Goal: Task Accomplishment & Management: Use online tool/utility

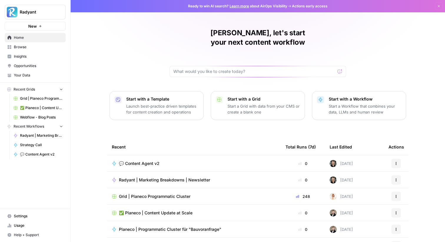
scroll to position [29, 0]
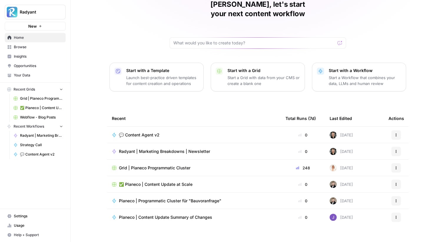
click at [146, 132] on span "💬 Content Agent v2" at bounding box center [139, 135] width 41 height 6
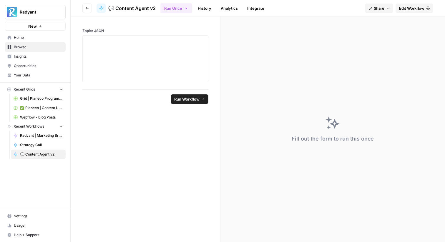
click at [413, 11] on span "Edit Workflow" at bounding box center [411, 8] width 25 height 6
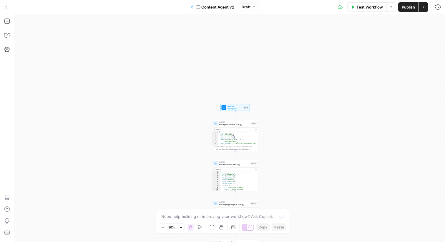
click at [274, 125] on div "true false true false true false Workflow Set Inputs Inputs Call API Get Agent …" at bounding box center [229, 128] width 431 height 228
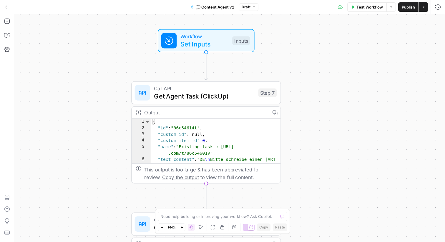
drag, startPoint x: 246, startPoint y: 131, endPoint x: 306, endPoint y: 103, distance: 66.8
click at [306, 103] on div "true false true false true false Workflow Set Inputs Inputs Call API Get Agent …" at bounding box center [229, 128] width 431 height 228
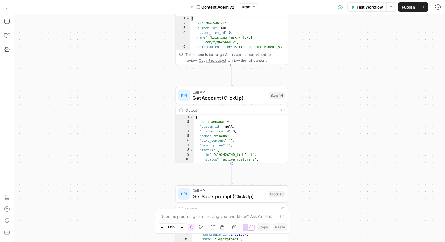
drag, startPoint x: 328, startPoint y: 127, endPoint x: 327, endPoint y: 68, distance: 58.9
click at [327, 68] on div "true false true false true false Workflow Set Inputs Inputs Call API Get Agent …" at bounding box center [229, 128] width 431 height 228
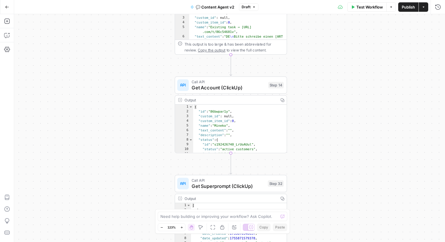
click at [323, 42] on div "true false true false true false Workflow Set Inputs Inputs Call API Get Agent …" at bounding box center [229, 128] width 431 height 228
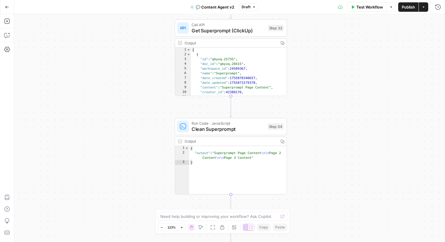
drag, startPoint x: 325, startPoint y: 114, endPoint x: 325, endPoint y: 42, distance: 71.9
click at [325, 42] on div "true false true false true false Workflow Set Inputs Inputs Call API Get Agent …" at bounding box center [229, 128] width 431 height 228
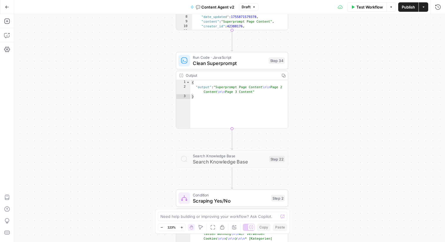
drag, startPoint x: 321, startPoint y: 144, endPoint x: 323, endPoint y: 82, distance: 62.2
click at [323, 82] on div "true false true false true false Workflow Set Inputs Inputs Call API Get Agent …" at bounding box center [229, 128] width 431 height 228
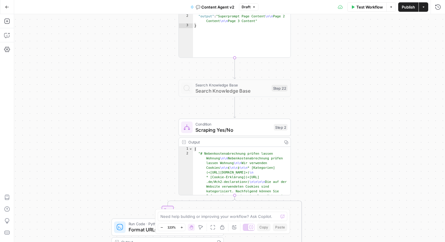
drag, startPoint x: 320, startPoint y: 130, endPoint x: 323, endPoint y: 58, distance: 72.2
click at [323, 58] on div "true false true false true false Workflow Set Inputs Inputs Call API Get Agent …" at bounding box center [229, 128] width 431 height 228
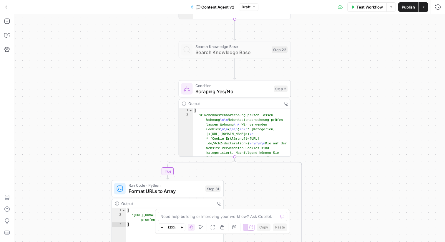
drag, startPoint x: 322, startPoint y: 121, endPoint x: 321, endPoint y: 65, distance: 56.9
click at [321, 65] on div "true false true false true false Workflow Set Inputs Inputs Call API Get Agent …" at bounding box center [229, 128] width 431 height 228
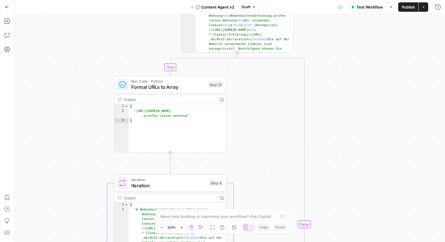
drag, startPoint x: 327, startPoint y: 82, endPoint x: 326, endPoint y: 63, distance: 19.2
click at [326, 63] on div "true false true false true false Workflow Set Inputs Inputs Call API Get Agent …" at bounding box center [229, 128] width 431 height 228
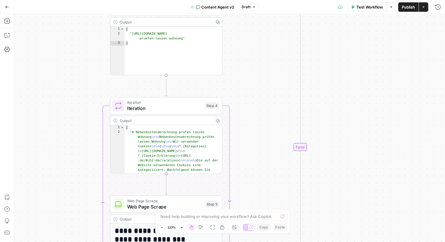
drag, startPoint x: 316, startPoint y: 59, endPoint x: 314, endPoint y: 55, distance: 5.3
click at [314, 55] on div "true false true false true false Workflow Set Inputs Inputs Call API Get Agent …" at bounding box center [229, 128] width 431 height 228
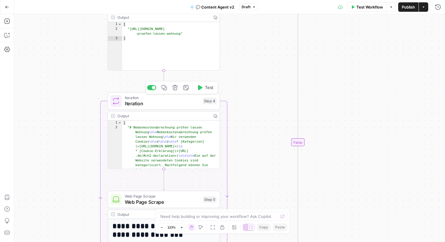
drag, startPoint x: 264, startPoint y: 134, endPoint x: 243, endPoint y: 21, distance: 115.6
click at [243, 21] on div "true false true false true false Workflow Set Inputs Inputs Call API Get Agent …" at bounding box center [229, 128] width 431 height 228
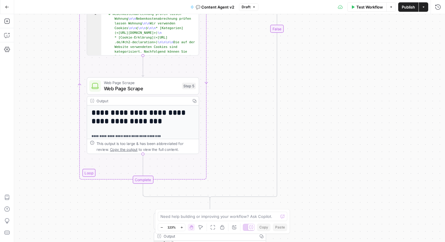
click at [320, 11] on div "Go Back 💬 Content Agent v2 Draft Test Workflow Options Publish Actions Run Hist…" at bounding box center [222, 121] width 445 height 242
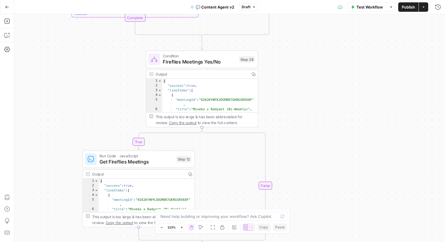
click at [278, 33] on div "true false true false true false Workflow Set Inputs Inputs Call API Get Agent …" at bounding box center [229, 128] width 431 height 228
click at [310, 20] on div "true false true false true false Workflow Set Inputs Inputs Call API Get Agent …" at bounding box center [229, 128] width 431 height 228
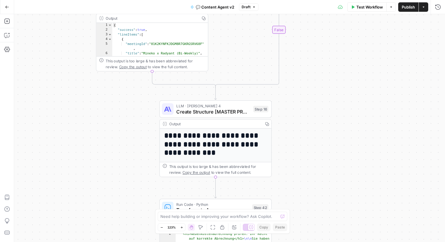
click at [313, 37] on div "true false true false true false Workflow Set Inputs Inputs Call API Get Agent …" at bounding box center [229, 128] width 431 height 228
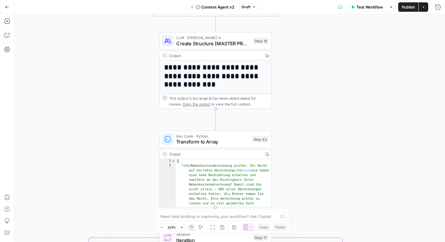
click at [311, 86] on div "true false true false true false Workflow Set Inputs Inputs Call API Get Agent …" at bounding box center [229, 128] width 431 height 228
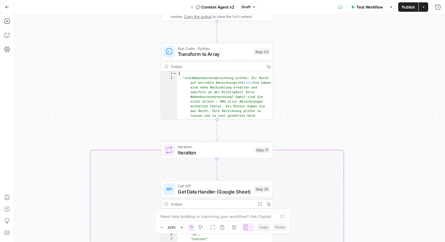
drag, startPoint x: 322, startPoint y: 131, endPoint x: 323, endPoint y: 43, distance: 88.1
click at [323, 43] on div "true false true false true false Workflow Set Inputs Inputs Call API Get Agent …" at bounding box center [229, 128] width 431 height 228
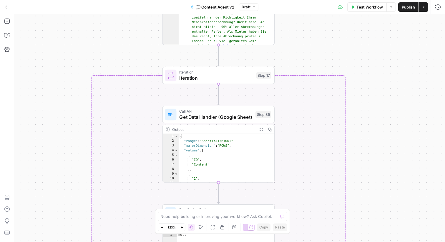
drag, startPoint x: 315, startPoint y: 47, endPoint x: 315, endPoint y: 14, distance: 32.1
click at [315, 14] on div "true false true false true false Workflow Set Inputs Inputs Call API Get Agent …" at bounding box center [229, 128] width 431 height 228
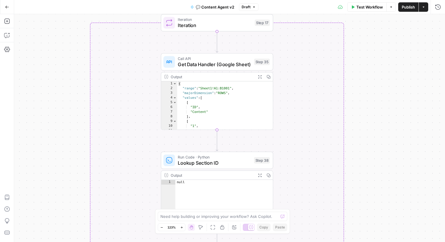
drag, startPoint x: 305, startPoint y: 125, endPoint x: 304, endPoint y: 74, distance: 50.4
click at [304, 74] on div "true false true false true false Workflow Set Inputs Inputs Call API Get Agent …" at bounding box center [229, 128] width 431 height 228
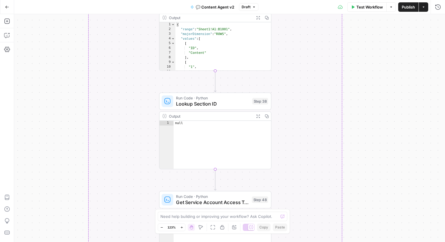
drag, startPoint x: 367, startPoint y: 133, endPoint x: 362, endPoint y: 54, distance: 79.1
click at [362, 53] on div "true false true false true false Workflow Set Inputs Inputs Call API Get Agent …" at bounding box center [229, 128] width 431 height 228
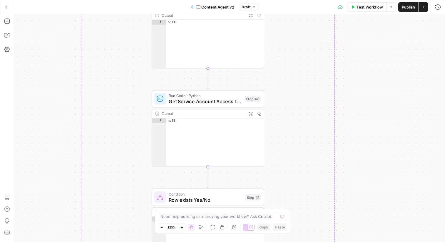
drag, startPoint x: 367, startPoint y: 102, endPoint x: 362, endPoint y: 13, distance: 89.4
click at [362, 13] on div "Go Back 💬 Content Agent v2 Draft Test Workflow Options Publish Actions Run Hist…" at bounding box center [222, 121] width 445 height 242
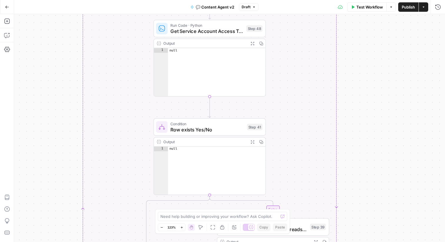
drag, startPoint x: 363, startPoint y: 116, endPoint x: 366, endPoint y: 49, distance: 66.9
click at [366, 49] on div "true false true false true false Workflow Set Inputs Inputs Call API Get Agent …" at bounding box center [229, 128] width 431 height 228
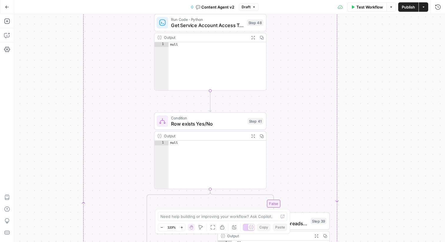
click at [366, 49] on div "true false true false true false Workflow Set Inputs Inputs Call API Get Agent …" at bounding box center [229, 128] width 431 height 228
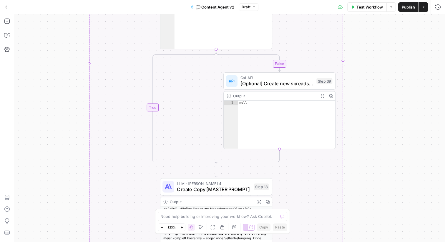
drag, startPoint x: 375, startPoint y: 20, endPoint x: 378, endPoint y: -20, distance: 39.6
click at [378, 0] on html "Radyant New Home Browse Insights Opportunities Your Data Recent Grids Grid | Pl…" at bounding box center [222, 121] width 445 height 242
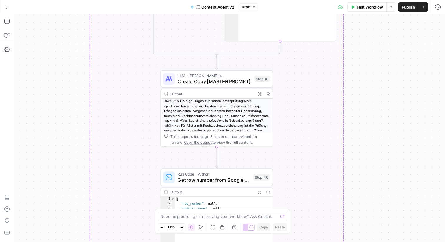
drag, startPoint x: 363, startPoint y: 143, endPoint x: 360, endPoint y: 74, distance: 68.7
click at [360, 74] on div "true false true false true false Workflow Set Inputs Inputs Call API Get Agent …" at bounding box center [229, 128] width 431 height 228
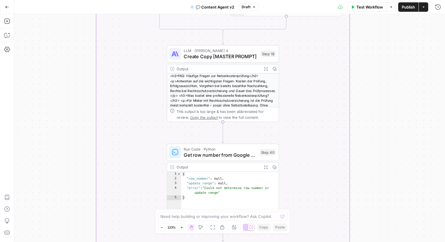
drag, startPoint x: 361, startPoint y: 110, endPoint x: 368, endPoint y: 85, distance: 25.2
click at [368, 85] on div "true false true false true false Workflow Set Inputs Inputs Call API Get Agent …" at bounding box center [229, 128] width 431 height 228
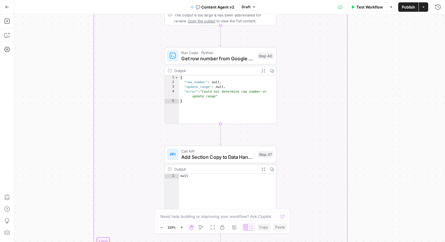
drag, startPoint x: 367, startPoint y: 159, endPoint x: 364, endPoint y: 62, distance: 97.8
click at [364, 62] on div "true false true false true false Workflow Set Inputs Inputs Call API Get Agent …" at bounding box center [229, 128] width 431 height 228
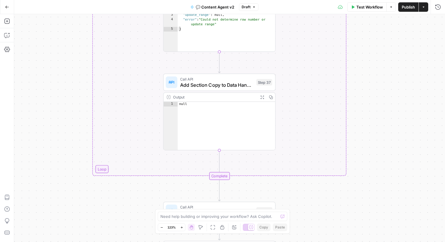
drag, startPoint x: 366, startPoint y: 150, endPoint x: 365, endPoint y: 79, distance: 70.7
click at [365, 79] on div "true false true false true false Workflow Set Inputs Inputs Call API Get Agent …" at bounding box center [229, 128] width 431 height 228
click at [216, 85] on span "Add Section Copy to Data Handler (Google Sheet)" at bounding box center [216, 84] width 73 height 7
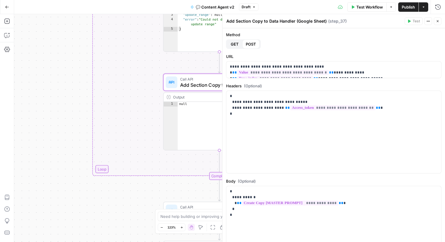
click at [439, 20] on icon "button" at bounding box center [438, 21] width 4 height 4
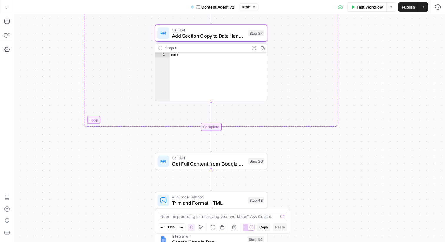
click at [374, 74] on div "true true false false false true Workflow Set Inputs Inputs Call API Get Agent …" at bounding box center [229, 128] width 431 height 228
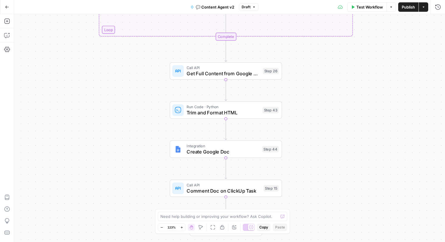
drag, startPoint x: 364, startPoint y: 130, endPoint x: 380, endPoint y: 36, distance: 95.8
click at [380, 36] on div "true true false false false true Workflow Set Inputs Inputs Call API Get Agent …" at bounding box center [229, 128] width 431 height 228
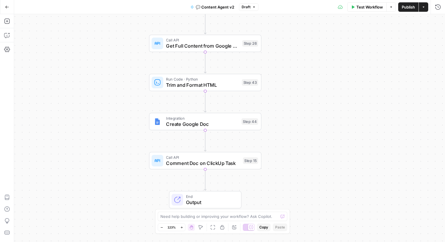
drag, startPoint x: 338, startPoint y: 129, endPoint x: 317, endPoint y: 105, distance: 32.3
click at [317, 105] on div "true true false false false true Workflow Set Inputs Inputs Call API Get Agent …" at bounding box center [229, 128] width 431 height 228
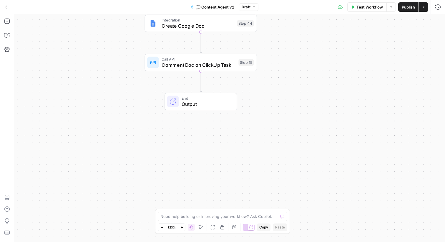
drag, startPoint x: 314, startPoint y: 178, endPoint x: 309, endPoint y: 79, distance: 99.1
click at [309, 79] on div "true true false false false true Workflow Set Inputs Inputs Call API Get Agent …" at bounding box center [229, 128] width 431 height 228
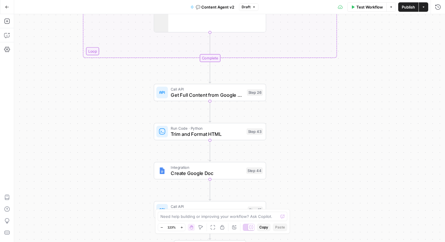
drag, startPoint x: 264, startPoint y: 88, endPoint x: 274, endPoint y: 237, distance: 149.1
click at [274, 237] on div "true true false false false true Workflow Set Inputs Inputs Call API Get Agent …" at bounding box center [229, 128] width 431 height 228
drag, startPoint x: 279, startPoint y: 94, endPoint x: 281, endPoint y: 142, distance: 47.8
click at [281, 138] on div "true true false false false true Workflow Set Inputs Inputs Call API Get Agent …" at bounding box center [229, 128] width 431 height 228
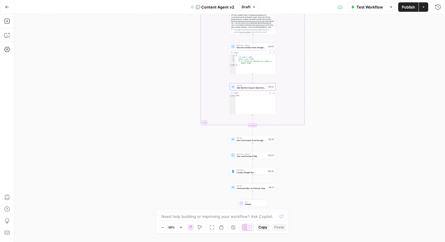
drag, startPoint x: 281, startPoint y: 142, endPoint x: 260, endPoint y: 242, distance: 102.4
click at [262, 229] on body "Radyant New Home Browse Insights Opportunities Your Data Recent Grids Grid | Pl…" at bounding box center [222, 121] width 445 height 242
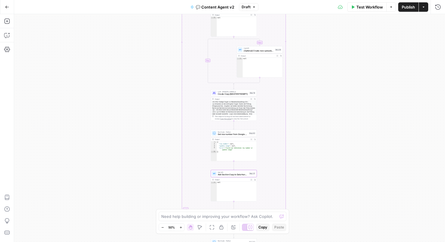
drag, startPoint x: 301, startPoint y: 116, endPoint x: 291, endPoint y: 203, distance: 88.0
click at [291, 203] on div "true true false false false true Workflow Set Inputs Inputs Call API Get Agent …" at bounding box center [229, 128] width 431 height 228
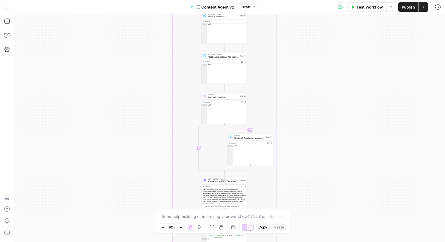
click at [295, 205] on div "true true false false false true Workflow Set Inputs Inputs Call API Get Agent …" at bounding box center [229, 128] width 431 height 228
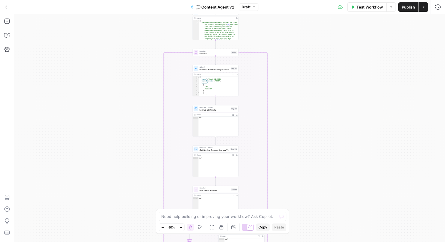
click at [311, 173] on div "true true false false false true Workflow Set Inputs Inputs Call API Get Agent …" at bounding box center [229, 128] width 431 height 228
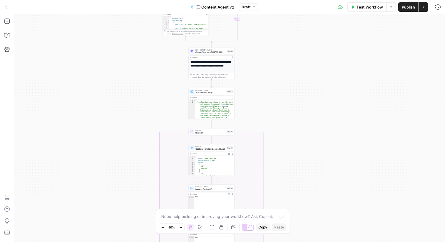
click at [312, 178] on div "true true false false false true Workflow Set Inputs Inputs Call API Get Agent …" at bounding box center [229, 128] width 431 height 228
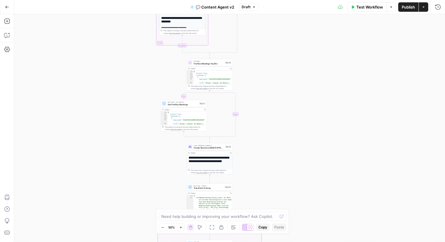
click at [312, 177] on div "true true false false false true Workflow Set Inputs Inputs Call API Get Agent …" at bounding box center [229, 128] width 431 height 228
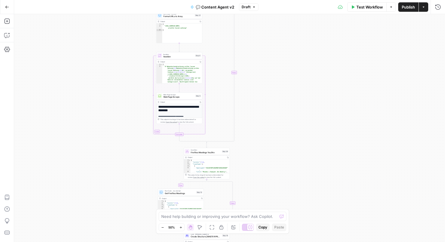
click at [318, 165] on div "true true false false false true Workflow Set Inputs Inputs Call API Get Agent …" at bounding box center [229, 128] width 431 height 228
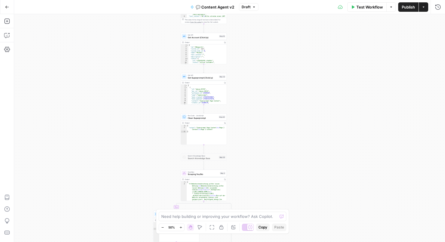
drag, startPoint x: 320, startPoint y: 52, endPoint x: 320, endPoint y: 160, distance: 107.8
click at [320, 160] on div "true true false false false true Workflow Set Inputs Inputs Call API Get Agent …" at bounding box center [229, 128] width 431 height 228
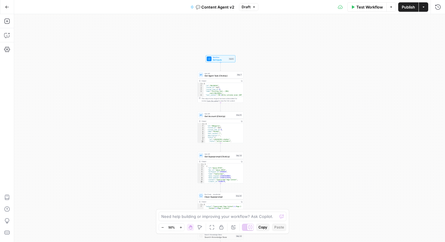
drag, startPoint x: 310, startPoint y: 94, endPoint x: 326, endPoint y: 172, distance: 79.8
click at [326, 172] on div "true true false false false true Workflow Set Inputs Inputs Call API Get Agent …" at bounding box center [229, 128] width 431 height 228
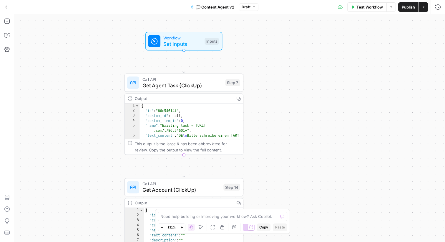
drag, startPoint x: 287, startPoint y: 99, endPoint x: 356, endPoint y: 148, distance: 84.2
click at [356, 148] on div "true true false false false true Workflow Set Inputs Inputs Call API Get Agent …" at bounding box center [229, 128] width 431 height 228
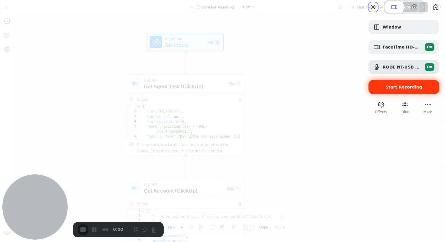
click at [390, 90] on span "Start Recording" at bounding box center [404, 87] width 37 height 5
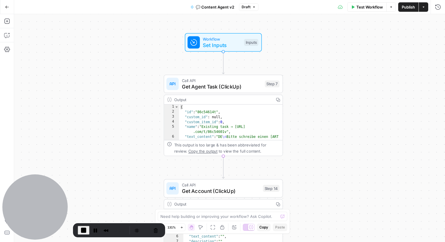
drag, startPoint x: 312, startPoint y: 127, endPoint x: 309, endPoint y: 126, distance: 3.0
click at [309, 126] on div "true true false false false true Workflow Set Inputs Inputs Call API Get Agent …" at bounding box center [229, 128] width 431 height 228
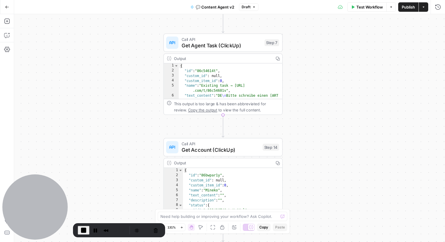
drag, startPoint x: 320, startPoint y: 126, endPoint x: 317, endPoint y: 71, distance: 55.1
click at [317, 71] on div "true true false false false true Workflow Set Inputs Inputs Call API Get Agent …" at bounding box center [229, 128] width 431 height 228
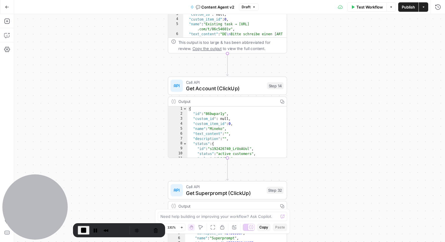
drag, startPoint x: 320, startPoint y: 158, endPoint x: 327, endPoint y: 97, distance: 60.8
click at [327, 97] on div "true true false false false true Workflow Set Inputs Inputs Call API Get Agent …" at bounding box center [229, 128] width 431 height 228
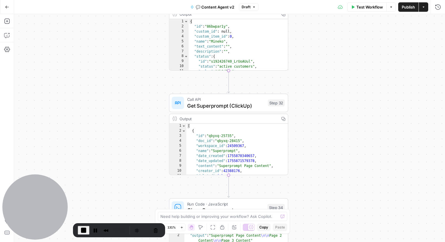
drag, startPoint x: 323, startPoint y: 47, endPoint x: 323, endPoint y: 31, distance: 15.6
click at [323, 31] on div "true true false false false true Workflow Set Inputs Inputs Call API Get Agent …" at bounding box center [229, 128] width 431 height 228
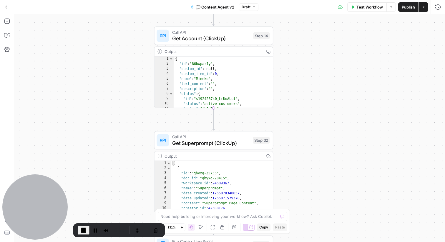
drag, startPoint x: 319, startPoint y: 93, endPoint x: 300, endPoint y: 155, distance: 64.8
click at [300, 155] on div "true true false false false true Workflow Set Inputs Inputs Call API Get Agent …" at bounding box center [229, 128] width 431 height 228
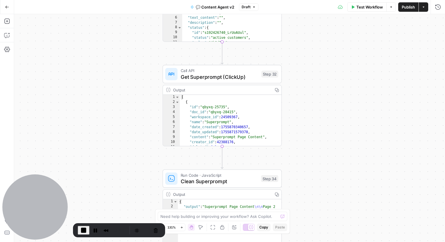
click at [311, 60] on div "true true false false false true Workflow Set Inputs Inputs Call API Get Agent …" at bounding box center [229, 128] width 431 height 228
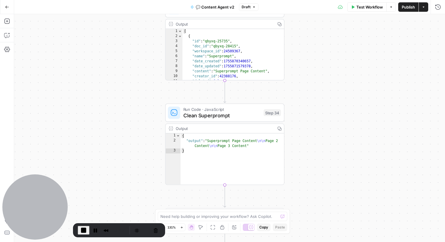
drag, startPoint x: 316, startPoint y: 75, endPoint x: 316, endPoint y: 69, distance: 6.2
click at [316, 69] on div "true true false false false true Workflow Set Inputs Inputs Call API Get Agent …" at bounding box center [229, 128] width 431 height 228
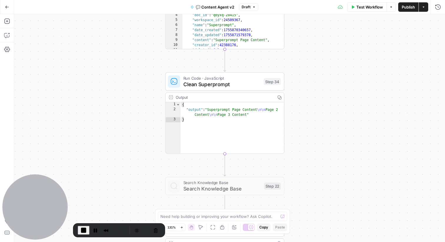
drag, startPoint x: 331, startPoint y: 143, endPoint x: 331, endPoint y: 117, distance: 26.5
click at [331, 117] on div "true true false false false true Workflow Set Inputs Inputs Call API Get Agent …" at bounding box center [229, 128] width 431 height 228
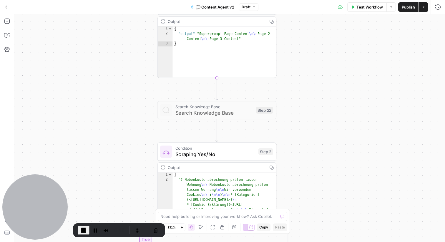
drag, startPoint x: 308, startPoint y: 159, endPoint x: 301, endPoint y: 85, distance: 74.0
click at [301, 85] on div "true true false false false true Workflow Set Inputs Inputs Call API Get Agent …" at bounding box center [229, 128] width 431 height 228
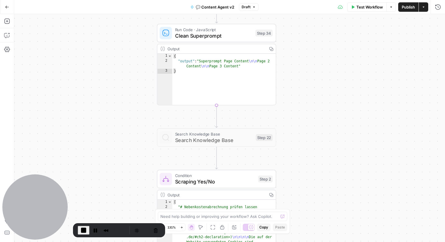
drag, startPoint x: 304, startPoint y: 118, endPoint x: 303, endPoint y: 146, distance: 27.1
click at [303, 146] on div "true true false false false true Workflow Set Inputs Inputs Call API Get Agent …" at bounding box center [229, 128] width 431 height 228
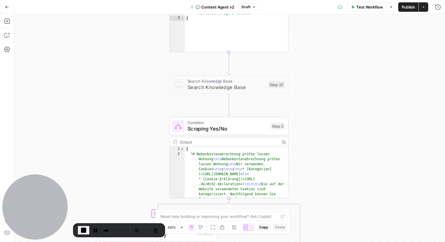
drag, startPoint x: 313, startPoint y: 118, endPoint x: 325, endPoint y: 65, distance: 54.7
click at [325, 65] on div "true true false false false true Workflow Set Inputs Inputs Call API Get Agent …" at bounding box center [229, 128] width 431 height 228
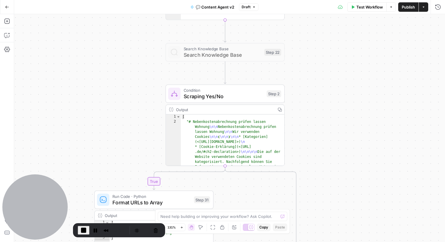
drag, startPoint x: 325, startPoint y: 142, endPoint x: 320, endPoint y: 109, distance: 33.2
click at [320, 109] on div "true true false false false true Workflow Set Inputs Inputs Call API Get Agent …" at bounding box center [229, 128] width 431 height 228
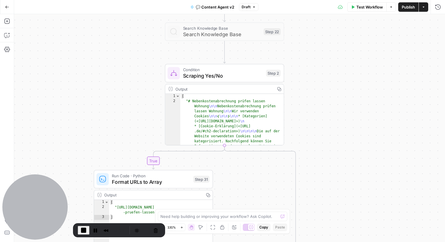
drag, startPoint x: 315, startPoint y: 134, endPoint x: 315, endPoint y: 115, distance: 18.9
click at [315, 114] on div "true true false false false true Workflow Set Inputs Inputs Call API Get Agent …" at bounding box center [229, 128] width 431 height 228
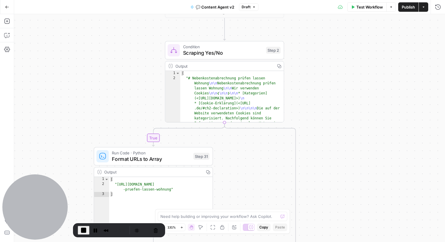
drag, startPoint x: 315, startPoint y: 128, endPoint x: 315, endPoint y: 103, distance: 24.2
click at [315, 103] on div "true true false false false true Workflow Set Inputs Inputs Call API Get Agent …" at bounding box center [229, 128] width 431 height 228
click at [322, 62] on div "true true false false false true Workflow Set Inputs Inputs Call API Get Agent …" at bounding box center [229, 128] width 431 height 228
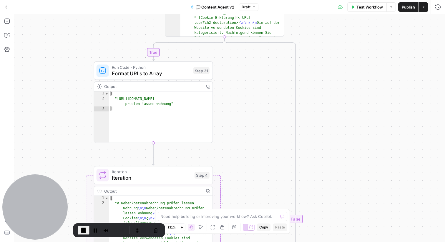
drag, startPoint x: 327, startPoint y: 136, endPoint x: 327, endPoint y: 109, distance: 27.7
click at [327, 108] on div "true true false false false true Workflow Set Inputs Inputs Call API Get Agent …" at bounding box center [229, 128] width 431 height 228
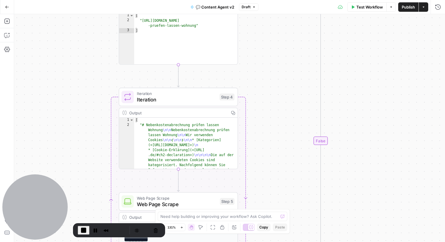
drag, startPoint x: 303, startPoint y: 123, endPoint x: 323, endPoint y: 52, distance: 73.9
click at [323, 52] on div "true true false false false true Workflow Set Inputs Inputs Call API Get Agent …" at bounding box center [229, 128] width 431 height 228
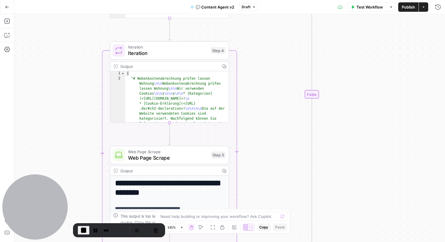
drag, startPoint x: 332, startPoint y: 166, endPoint x: 328, endPoint y: 105, distance: 61.4
click at [328, 105] on div "true true false false false true Workflow Set Inputs Inputs Call API Get Agent …" at bounding box center [229, 128] width 431 height 228
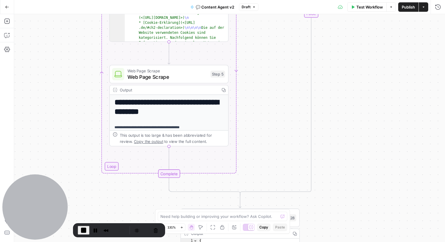
drag, startPoint x: 327, startPoint y: 80, endPoint x: 327, endPoint y: 72, distance: 8.5
click at [327, 72] on div "true true false false false true Workflow Set Inputs Inputs Call API Get Agent …" at bounding box center [229, 128] width 431 height 228
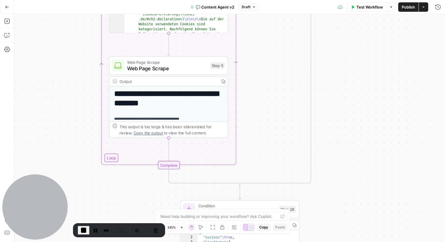
click at [332, 52] on div "true true false false false true Workflow Set Inputs Inputs Call API Get Agent …" at bounding box center [229, 128] width 431 height 228
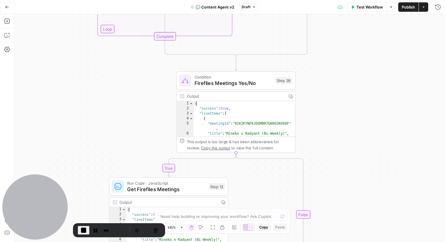
drag, startPoint x: 339, startPoint y: 93, endPoint x: 338, endPoint y: 75, distance: 17.8
click at [338, 75] on div "true true false false false true Workflow Set Inputs Inputs Call API Get Agent …" at bounding box center [229, 128] width 431 height 228
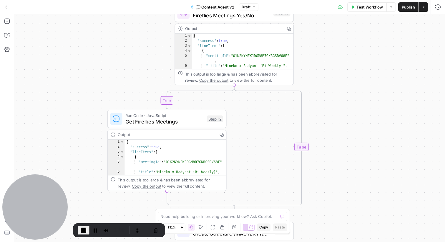
drag, startPoint x: 340, startPoint y: 118, endPoint x: 342, endPoint y: 50, distance: 68.7
click at [342, 50] on div "true true false false false true Workflow Set Inputs Inputs Call API Get Agent …" at bounding box center [229, 128] width 431 height 228
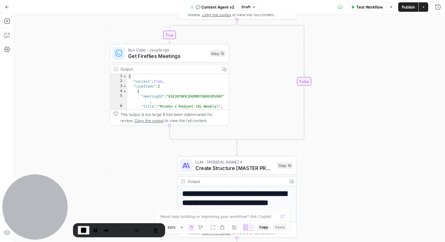
drag, startPoint x: 353, startPoint y: 147, endPoint x: 353, endPoint y: 84, distance: 62.7
click at [353, 84] on div "true true false false false true Workflow Set Inputs Inputs Call API Get Agent …" at bounding box center [229, 128] width 431 height 228
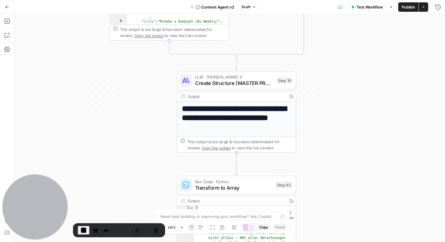
drag, startPoint x: 340, startPoint y: 142, endPoint x: 339, endPoint y: 73, distance: 69.5
click at [339, 73] on div "true true false false false true Workflow Set Inputs Inputs Call API Get Agent …" at bounding box center [229, 128] width 431 height 228
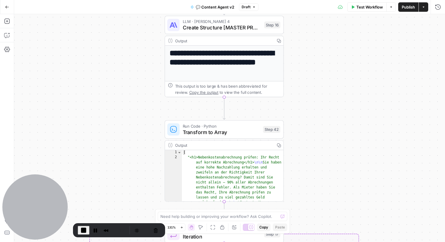
drag, startPoint x: 328, startPoint y: 133, endPoint x: 316, endPoint y: 77, distance: 57.3
click at [316, 77] on div "true true false false false true Workflow Set Inputs Inputs Call API Get Agent …" at bounding box center [229, 128] width 431 height 228
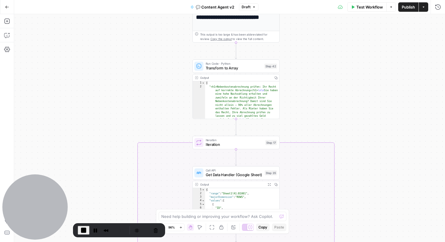
click at [324, 89] on div "true true false false false true Workflow Set Inputs Inputs Call API Get Agent …" at bounding box center [229, 128] width 431 height 228
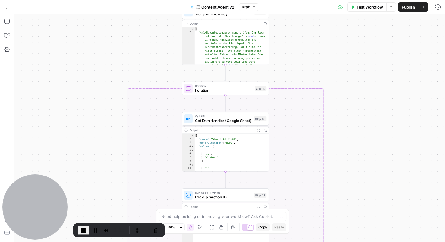
drag, startPoint x: 329, startPoint y: 118, endPoint x: 319, endPoint y: 64, distance: 55.5
click at [319, 64] on div "true true false false false true Workflow Set Inputs Inputs Call API Get Agent …" at bounding box center [229, 128] width 431 height 228
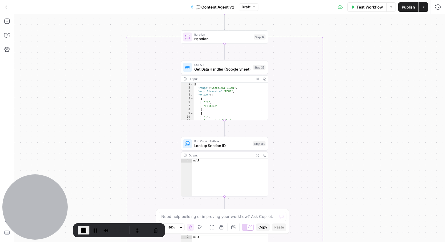
drag, startPoint x: 344, startPoint y: 148, endPoint x: 343, endPoint y: 97, distance: 51.6
click at [343, 97] on div "true true false false false true Workflow Set Inputs Inputs Call API Get Agent …" at bounding box center [229, 128] width 431 height 228
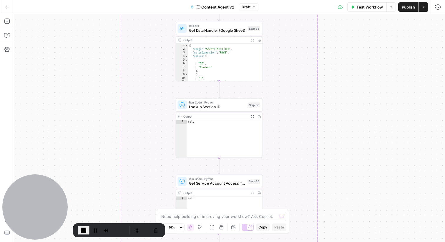
click at [346, 108] on div "true true false false false true Workflow Set Inputs Inputs Call API Get Agent …" at bounding box center [229, 128] width 431 height 228
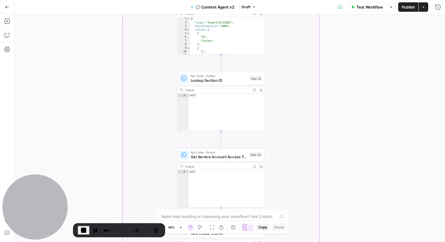
drag, startPoint x: 351, startPoint y: 123, endPoint x: 351, endPoint y: 93, distance: 30.3
click at [351, 92] on div "true true false false false true Workflow Set Inputs Inputs Call API Get Agent …" at bounding box center [229, 128] width 431 height 228
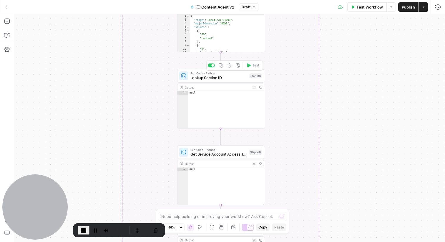
click at [217, 79] on span "Lookup Section ID" at bounding box center [219, 78] width 57 height 6
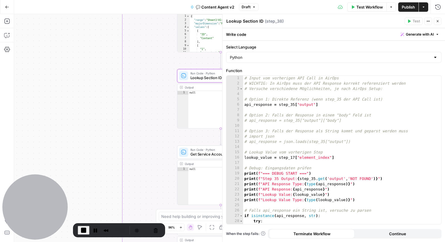
click at [439, 22] on icon "button" at bounding box center [438, 21] width 4 height 4
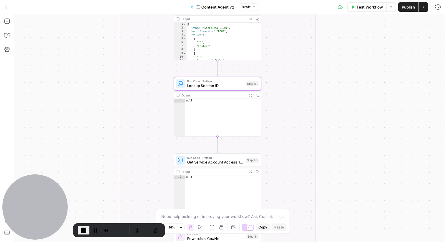
drag, startPoint x: 343, startPoint y: 69, endPoint x: 340, endPoint y: 77, distance: 8.9
click at [340, 77] on div "true true false false false true Workflow Set Inputs Inputs Call API Get Agent …" at bounding box center [229, 128] width 431 height 228
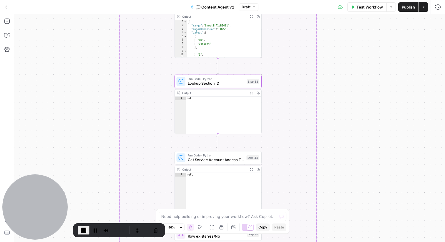
drag, startPoint x: 340, startPoint y: 77, endPoint x: 339, endPoint y: 57, distance: 19.7
click at [339, 57] on div "true true false false false true Workflow Set Inputs Inputs Call API Get Agent …" at bounding box center [229, 128] width 431 height 228
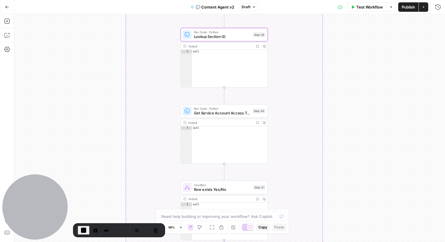
drag, startPoint x: 336, startPoint y: 117, endPoint x: 343, endPoint y: 89, distance: 29.0
click at [343, 89] on div "true true false false false true Workflow Set Inputs Inputs Call API Get Agent …" at bounding box center [229, 128] width 431 height 228
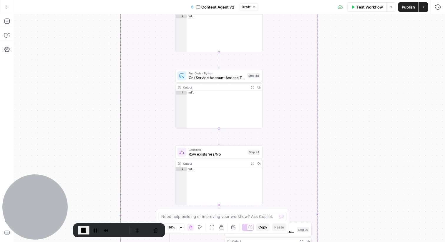
drag, startPoint x: 333, startPoint y: 125, endPoint x: 329, endPoint y: 90, distance: 35.6
click at [329, 90] on div "true true false false false true Workflow Set Inputs Inputs Call API Get Agent …" at bounding box center [229, 128] width 431 height 228
click at [233, 80] on span "Get Service Account Access Token" at bounding box center [217, 78] width 57 height 6
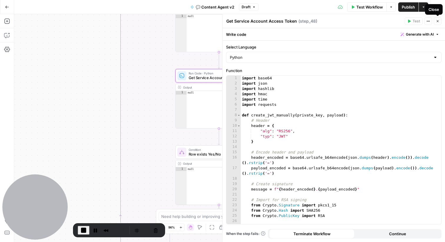
click at [439, 21] on icon "button" at bounding box center [438, 21] width 4 height 4
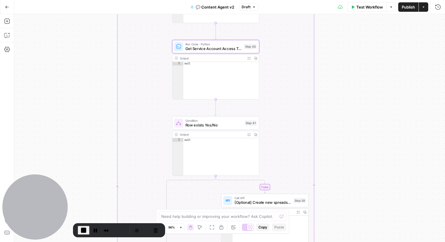
drag, startPoint x: 311, startPoint y: 115, endPoint x: 306, endPoint y: 82, distance: 32.8
click at [306, 82] on div "true true false false false true Workflow Set Inputs Inputs Call API Get Agent …" at bounding box center [229, 128] width 431 height 228
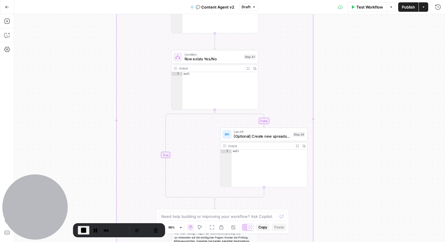
click at [305, 68] on div "true true false false false true Workflow Set Inputs Inputs Call API Get Agent …" at bounding box center [229, 128] width 431 height 228
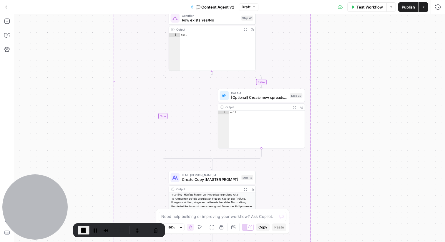
drag, startPoint x: 339, startPoint y: 122, endPoint x: 336, endPoint y: 79, distance: 43.1
click at [336, 78] on div "true true false false false true Workflow Set Inputs Inputs Call API Get Agent …" at bounding box center [229, 128] width 431 height 228
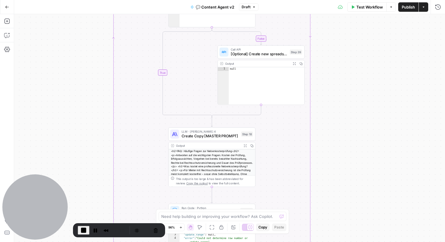
drag, startPoint x: 319, startPoint y: 127, endPoint x: 319, endPoint y: 88, distance: 39.5
click at [319, 88] on div "true true false false false true Workflow Set Inputs Inputs Call API Get Agent …" at bounding box center [229, 128] width 431 height 228
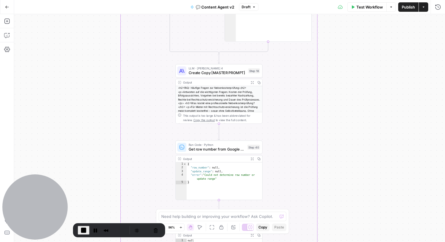
drag, startPoint x: 337, startPoint y: 162, endPoint x: 344, endPoint y: 99, distance: 63.4
click at [344, 99] on div "true true false false false true Workflow Set Inputs Inputs Call API Get Agent …" at bounding box center [229, 128] width 431 height 228
drag, startPoint x: 341, startPoint y: 85, endPoint x: 326, endPoint y: 90, distance: 15.5
click at [326, 90] on div "true true false false false true Workflow Set Inputs Inputs Call API Get Agent …" at bounding box center [229, 128] width 431 height 228
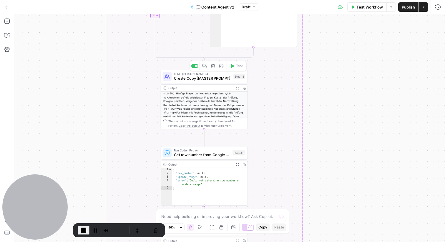
click at [204, 81] on span "Create Copy [MASTER PROMPT]" at bounding box center [202, 79] width 57 height 6
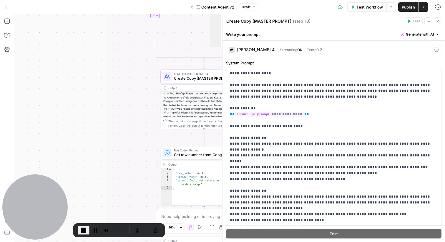
click at [440, 22] on button "Close" at bounding box center [438, 21] width 8 height 8
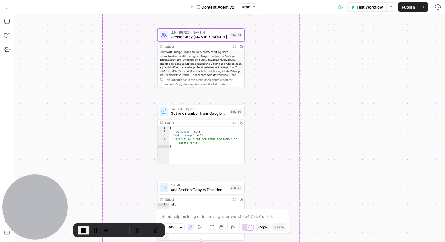
drag, startPoint x: 332, startPoint y: 73, endPoint x: 334, endPoint y: 52, distance: 21.4
click at [335, 51] on div "true true false false false true Workflow Set Inputs Inputs Call API Get Agent …" at bounding box center [229, 128] width 431 height 228
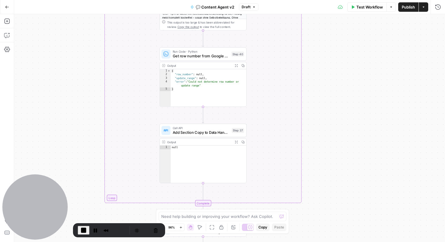
drag, startPoint x: 319, startPoint y: 117, endPoint x: 318, endPoint y: 70, distance: 47.1
click at [318, 70] on div "true true false false false true Workflow Set Inputs Inputs Call API Get Agent …" at bounding box center [229, 128] width 431 height 228
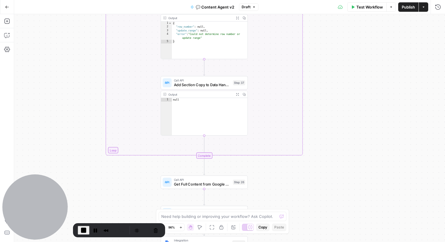
drag, startPoint x: 313, startPoint y: 133, endPoint x: 314, endPoint y: 86, distance: 47.4
click at [314, 86] on div "true true false false false true Workflow Set Inputs Inputs Call API Get Agent …" at bounding box center [229, 128] width 431 height 228
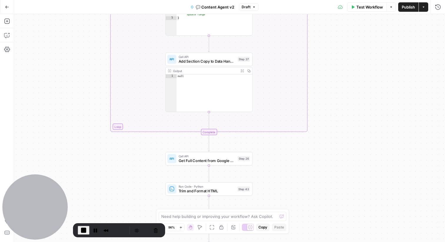
drag, startPoint x: 318, startPoint y: 121, endPoint x: 323, endPoint y: 97, distance: 24.7
click at [323, 97] on div "true true false false false true Workflow Set Inputs Inputs Call API Get Agent …" at bounding box center [229, 128] width 431 height 228
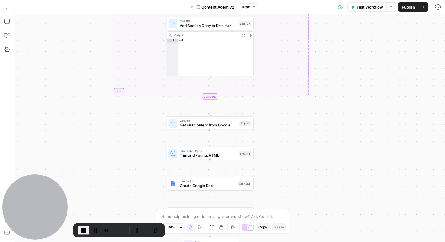
drag, startPoint x: 329, startPoint y: 97, endPoint x: 330, endPoint y: 62, distance: 35.7
click at [330, 62] on div "true true false false false true Workflow Set Inputs Inputs Call API Get Agent …" at bounding box center [229, 128] width 431 height 228
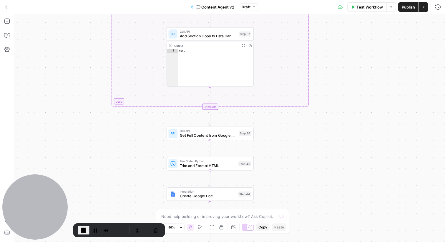
drag, startPoint x: 290, startPoint y: 99, endPoint x: 290, endPoint y: 108, distance: 9.4
click at [290, 109] on div "true true false false false true Workflow Set Inputs Inputs Call API Get Agent …" at bounding box center [229, 128] width 431 height 228
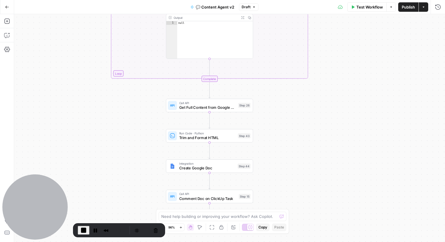
drag, startPoint x: 247, startPoint y: 147, endPoint x: 247, endPoint y: 101, distance: 46.2
click at [247, 101] on div "true true false false false true Workflow Set Inputs Inputs Call API Get Agent …" at bounding box center [229, 128] width 431 height 228
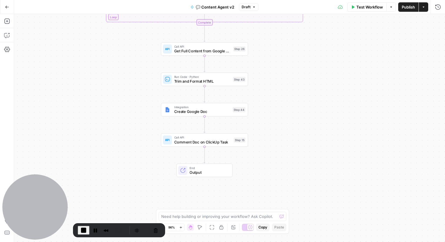
drag, startPoint x: 274, startPoint y: 129, endPoint x: 268, endPoint y: 91, distance: 38.4
click at [268, 91] on div "true true false false false true Workflow Set Inputs Inputs Call API Get Agent …" at bounding box center [229, 128] width 431 height 228
click at [202, 83] on span "Trim and Format HTML" at bounding box center [202, 82] width 57 height 6
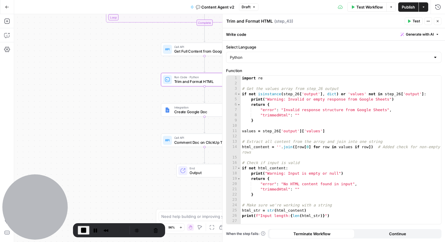
click at [438, 21] on icon "button" at bounding box center [438, 21] width 2 height 2
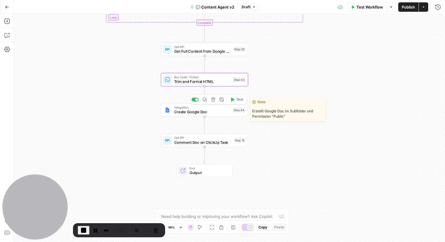
click at [199, 113] on span "Create Google Doc" at bounding box center [202, 112] width 56 height 6
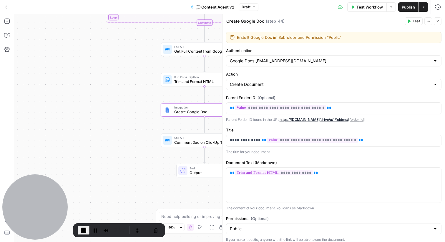
click at [437, 23] on button "Close" at bounding box center [438, 21] width 8 height 8
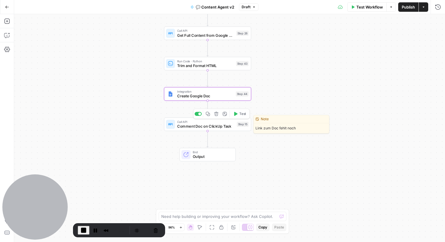
click at [215, 127] on span "Comment Doc on ClickUp Task" at bounding box center [205, 127] width 57 height 6
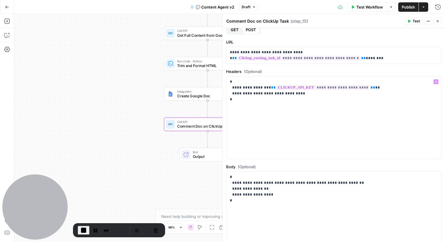
scroll to position [33, 0]
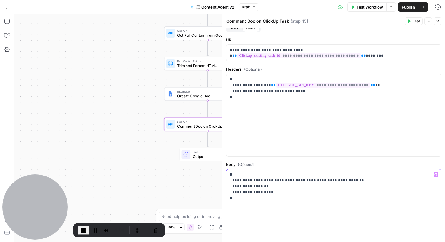
click at [271, 203] on div "**********" at bounding box center [334, 211] width 215 height 82
drag, startPoint x: 267, startPoint y: 181, endPoint x: 331, endPoint y: 179, distance: 63.9
click at [331, 179] on p "**********" at bounding box center [334, 186] width 208 height 29
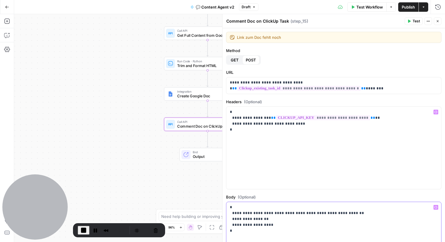
scroll to position [70, 0]
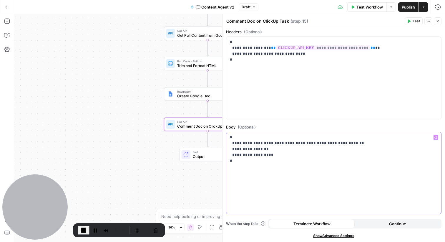
drag, startPoint x: 343, startPoint y: 145, endPoint x: 291, endPoint y: 146, distance: 51.8
click at [291, 146] on p "**********" at bounding box center [334, 149] width 208 height 29
click at [133, 114] on div "true true false false false true Workflow Set Inputs Inputs Call API Get Agent …" at bounding box center [229, 128] width 431 height 228
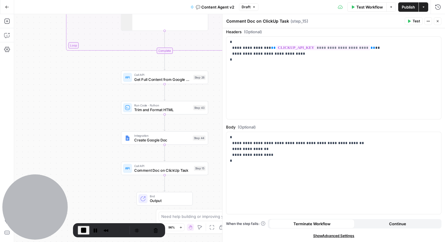
drag, startPoint x: 143, startPoint y: 126, endPoint x: 115, endPoint y: 189, distance: 68.8
click at [115, 189] on div "true true false false false true Workflow Set Inputs Inputs Call API Get Agent …" at bounding box center [229, 128] width 431 height 228
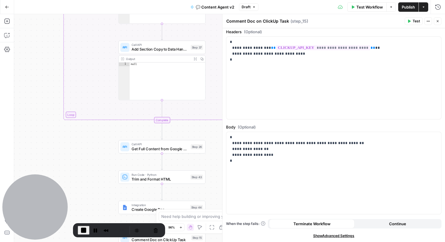
click at [101, 166] on div "true true false false false true Workflow Set Inputs Inputs Call API Get Agent …" at bounding box center [229, 128] width 431 height 228
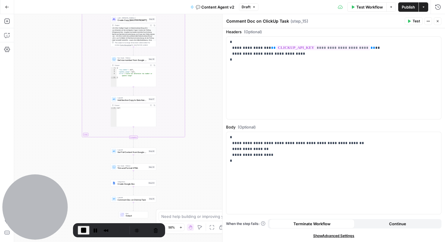
drag, startPoint x: 208, startPoint y: 92, endPoint x: 207, endPoint y: 166, distance: 73.3
click at [207, 163] on div "true true false false false true Workflow Set Inputs Inputs Call API Get Agent …" at bounding box center [229, 128] width 431 height 228
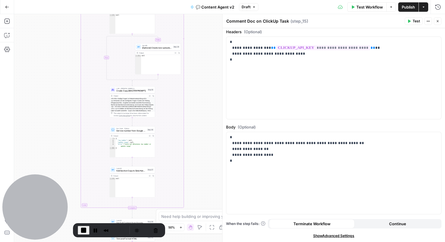
click at [184, 214] on body "Radyant New Home Browse Insights Opportunities Your Data Recent Grids Grid | Pl…" at bounding box center [222, 121] width 445 height 242
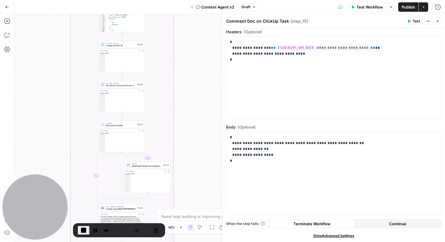
drag, startPoint x: 199, startPoint y: 114, endPoint x: 199, endPoint y: 192, distance: 78.1
click at [199, 192] on div "true true false false false true Workflow Set Inputs Inputs Call API Get Agent …" at bounding box center [229, 128] width 431 height 228
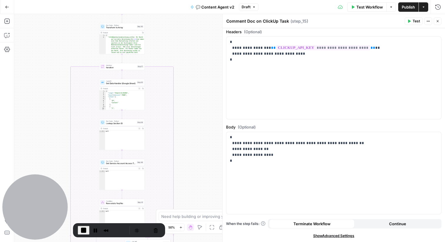
drag, startPoint x: 204, startPoint y: 156, endPoint x: 203, endPoint y: 173, distance: 17.1
click at [203, 173] on div "true true false false false true Workflow Set Inputs Inputs Call API Get Agent …" at bounding box center [229, 128] width 431 height 228
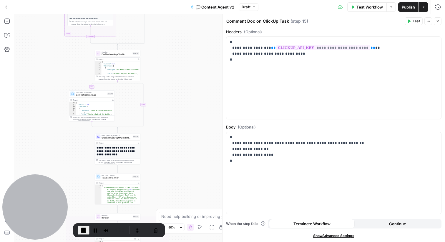
drag, startPoint x: 168, startPoint y: 74, endPoint x: 163, endPoint y: 147, distance: 73.5
click at [163, 148] on div "true true false false false true Workflow Set Inputs Inputs Call API Get Agent …" at bounding box center [229, 128] width 431 height 228
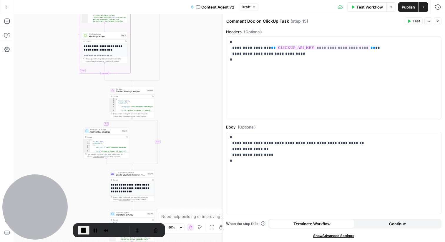
drag, startPoint x: 181, startPoint y: 113, endPoint x: 199, endPoint y: 156, distance: 47.1
click at [198, 153] on div "true true false false false true Workflow Set Inputs Inputs Call API Get Agent …" at bounding box center [229, 128] width 431 height 228
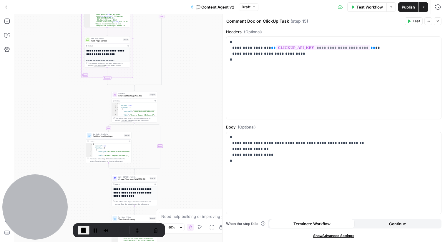
drag, startPoint x: 199, startPoint y: 94, endPoint x: 199, endPoint y: 154, distance: 60.4
click at [199, 154] on div "true true false false false true Workflow Set Inputs Inputs Call API Get Agent …" at bounding box center [229, 128] width 431 height 228
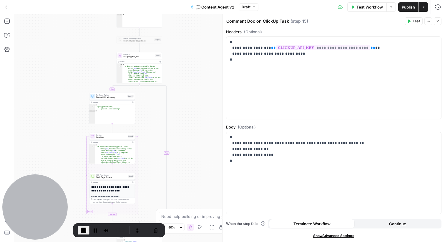
drag, startPoint x: 191, startPoint y: 82, endPoint x: 196, endPoint y: 162, distance: 80.6
click at [196, 161] on div "true true false false false true Workflow Set Inputs Inputs Call API Get Agent …" at bounding box center [229, 128] width 431 height 228
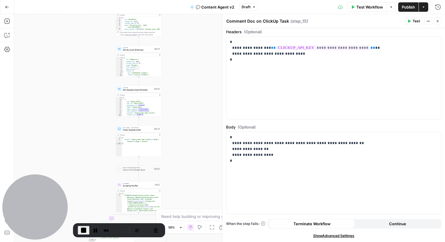
drag, startPoint x: 196, startPoint y: 72, endPoint x: 196, endPoint y: 199, distance: 126.7
click at [196, 199] on div "true true false false false true Workflow Set Inputs Inputs Call API Get Agent …" at bounding box center [229, 128] width 431 height 228
drag, startPoint x: 208, startPoint y: 93, endPoint x: 208, endPoint y: 189, distance: 96.0
click at [208, 189] on div "true true false false false true Workflow Set Inputs Inputs Call API Get Agent …" at bounding box center [229, 128] width 431 height 228
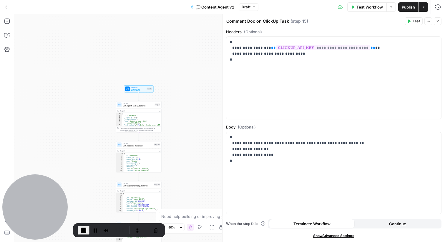
click at [82, 234] on button "End Recording" at bounding box center [84, 230] width 12 height 9
